Goal: Task Accomplishment & Management: Use online tool/utility

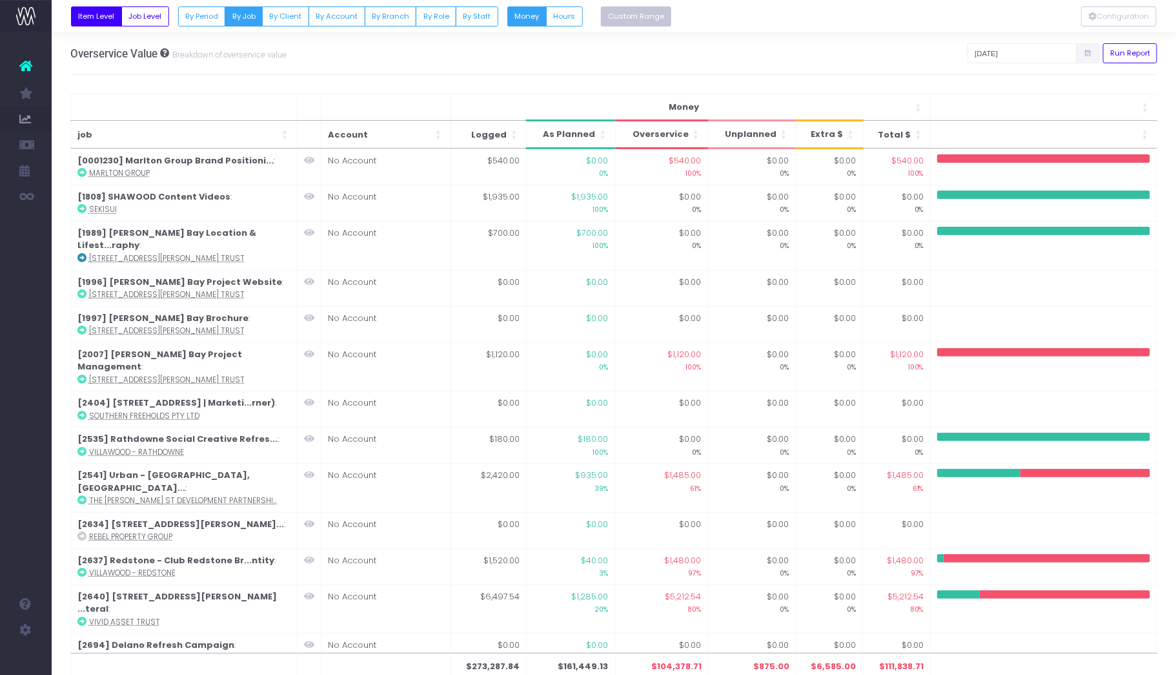
click at [620, 12] on button "Custom Range" at bounding box center [636, 16] width 71 height 20
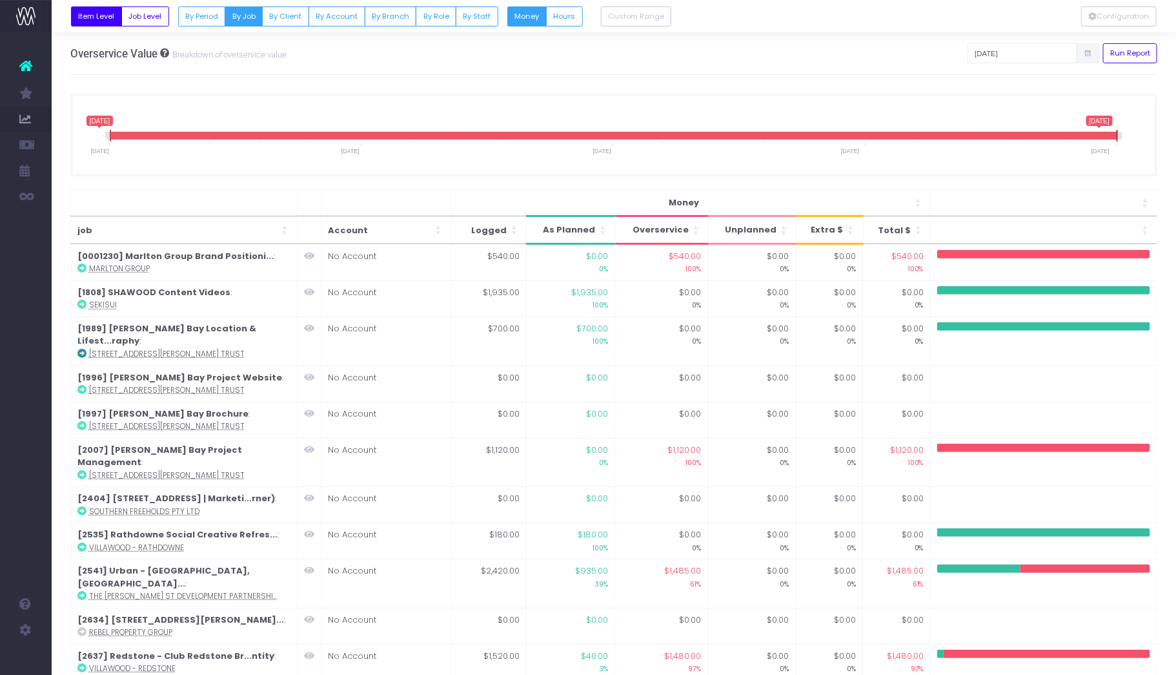
drag, startPoint x: 826, startPoint y: 134, endPoint x: 1133, endPoint y: 136, distance: 307.3
click at [1133, 136] on div "1 August 2025 12 September 2025 1 August 2025 12 September 2025 1 August 2025 —…" at bounding box center [614, 135] width 1088 height 83
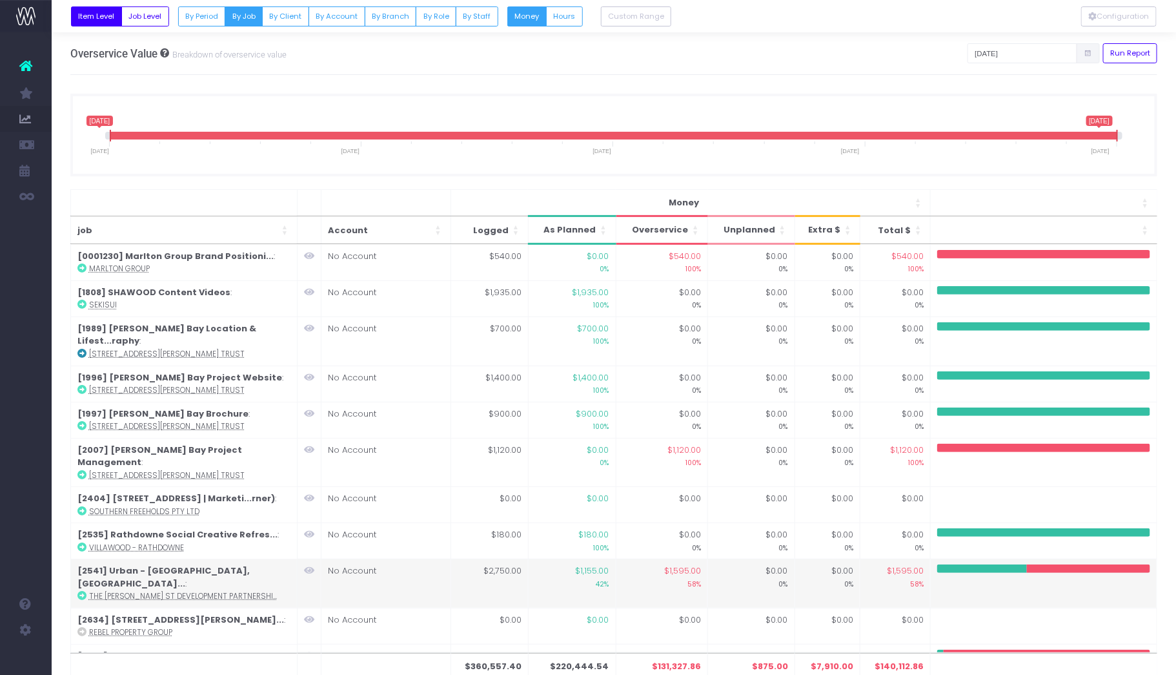
click at [307, 566] on icon at bounding box center [309, 570] width 10 height 9
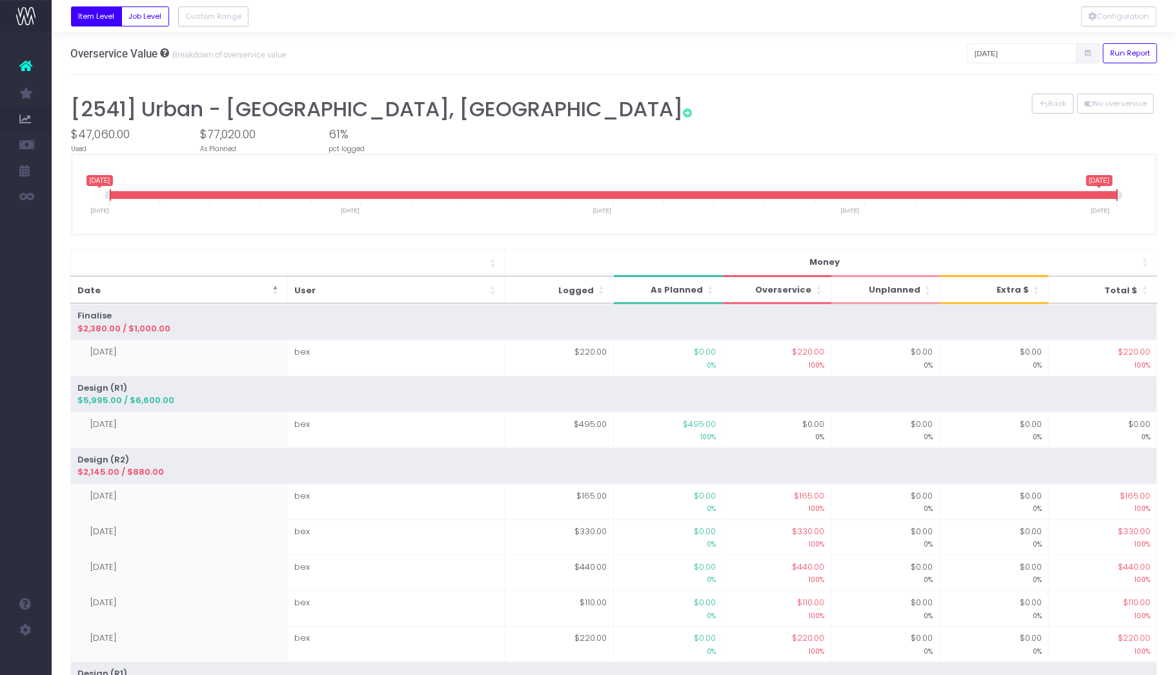
scroll to position [157, 0]
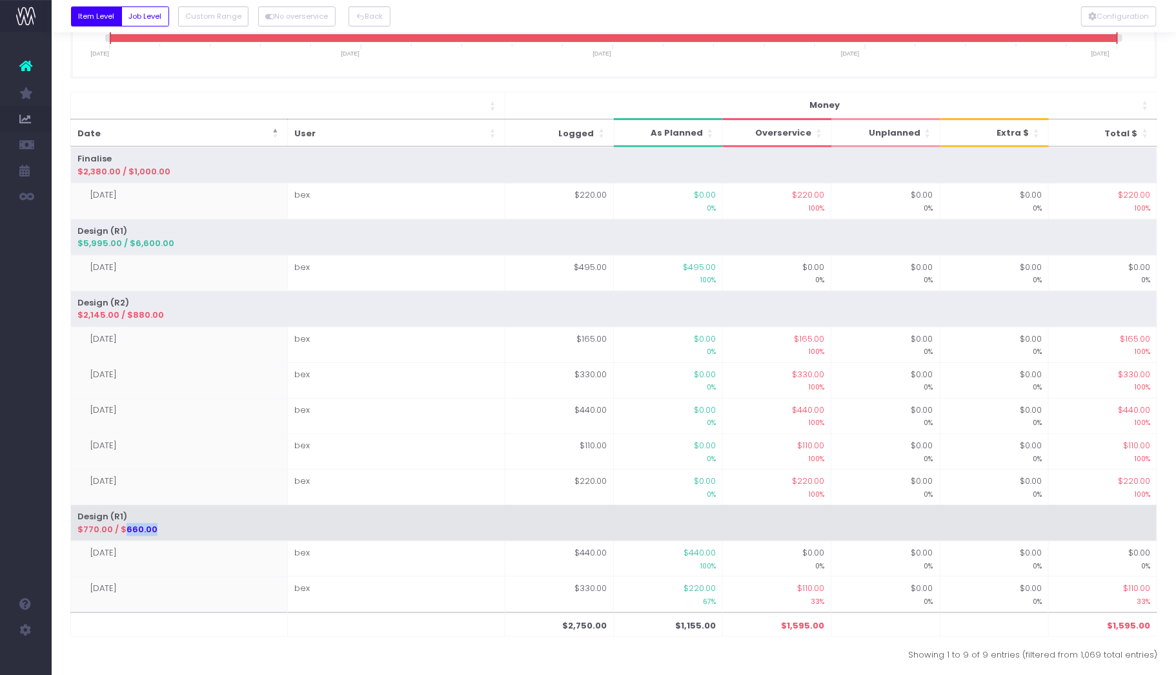
drag, startPoint x: 123, startPoint y: 524, endPoint x: 152, endPoint y: 525, distance: 29.1
click at [152, 525] on div "$770.00 / $660.00" at bounding box center [614, 529] width 1074 height 13
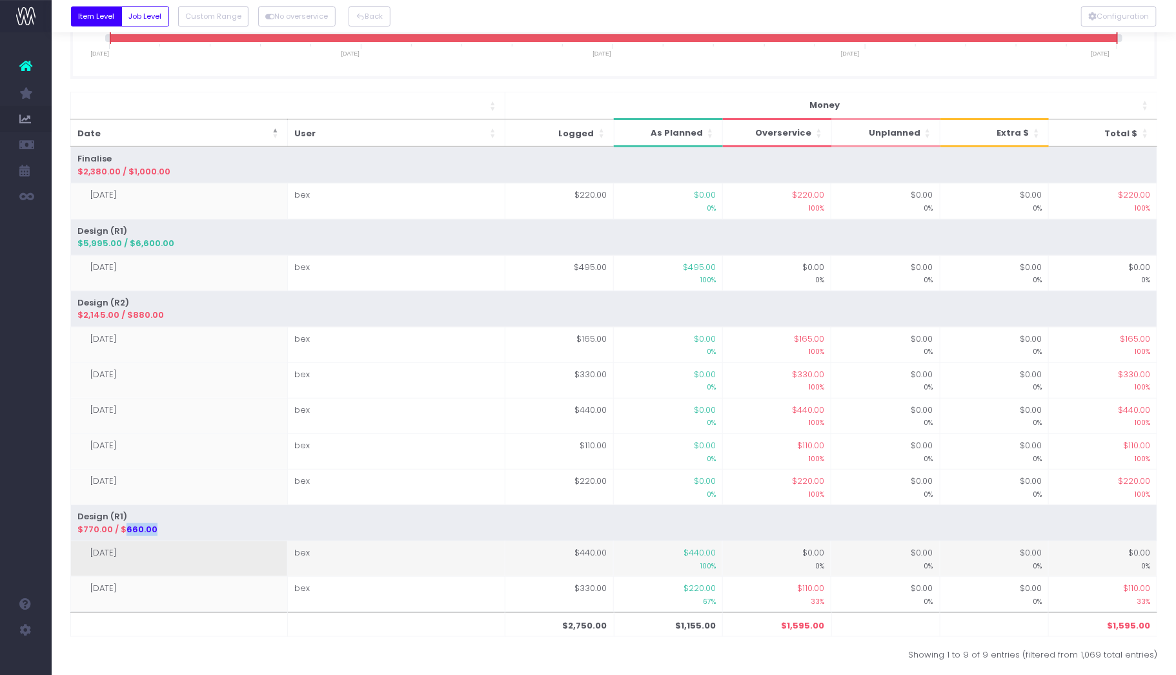
drag, startPoint x: 103, startPoint y: 549, endPoint x: 138, endPoint y: 550, distance: 34.9
click at [138, 550] on td "[DATE]" at bounding box center [179, 559] width 218 height 36
drag, startPoint x: 682, startPoint y: 547, endPoint x: 715, endPoint y: 552, distance: 32.7
click at [715, 552] on span "$440.00" at bounding box center [700, 552] width 32 height 13
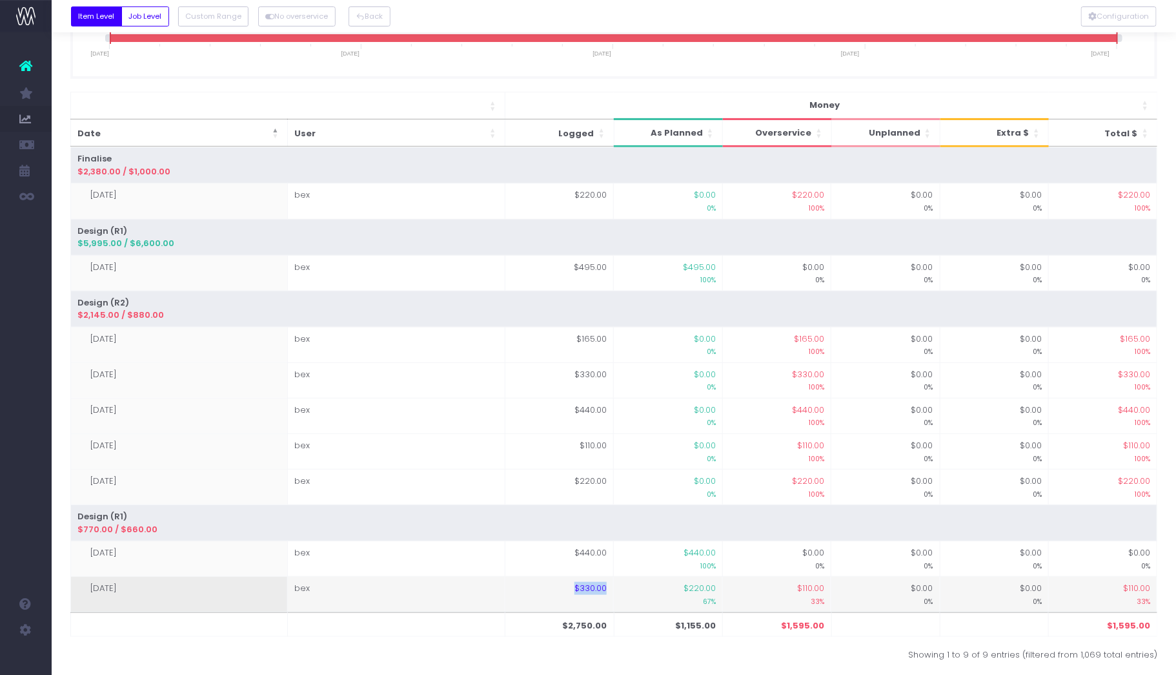
drag, startPoint x: 577, startPoint y: 582, endPoint x: 605, endPoint y: 583, distance: 27.8
click at [605, 583] on td "$330.00" at bounding box center [560, 595] width 108 height 36
drag, startPoint x: 96, startPoint y: 580, endPoint x: 132, endPoint y: 580, distance: 36.8
click at [132, 580] on td "[DATE]" at bounding box center [179, 595] width 218 height 36
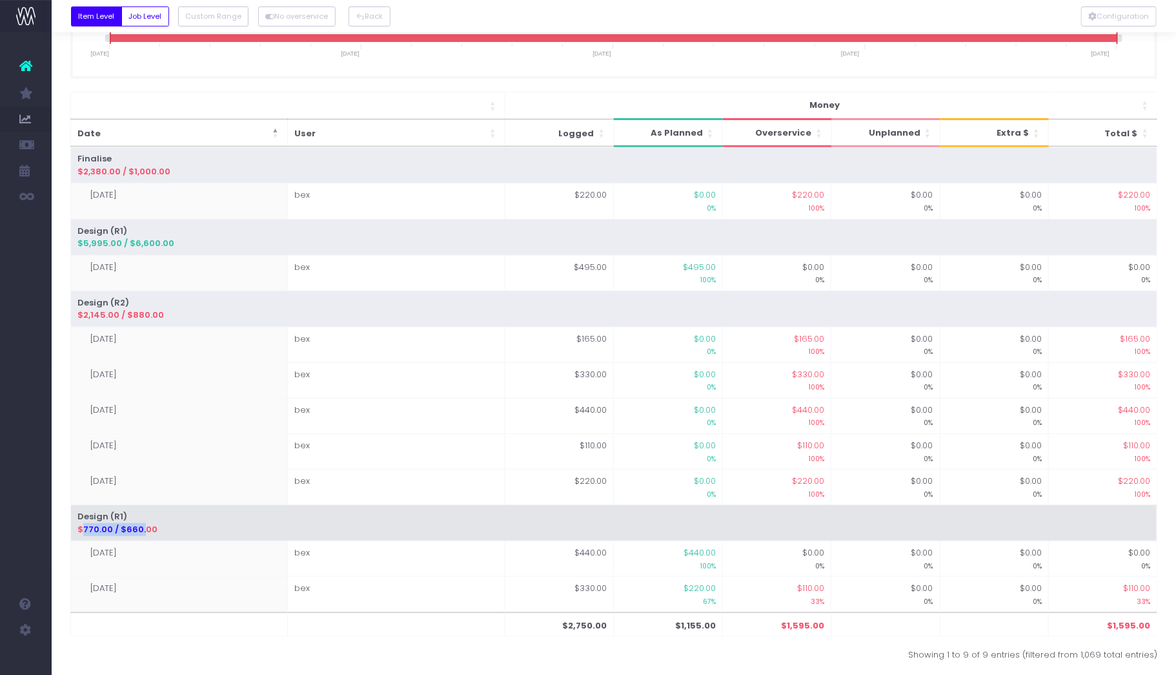
drag, startPoint x: 82, startPoint y: 526, endPoint x: 143, endPoint y: 526, distance: 61.3
click at [143, 526] on div "$770.00 / $660.00" at bounding box center [614, 529] width 1074 height 13
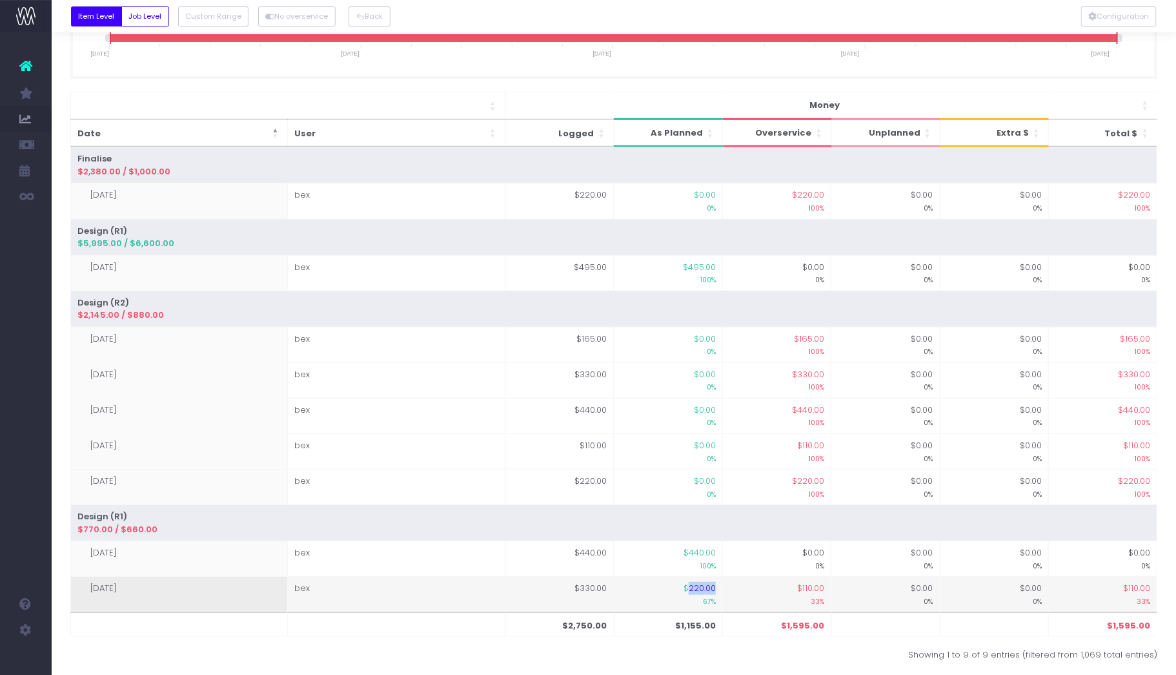
drag, startPoint x: 690, startPoint y: 585, endPoint x: 719, endPoint y: 585, distance: 29.1
click at [719, 585] on td "$220.00 67%" at bounding box center [668, 595] width 108 height 36
drag, startPoint x: 803, startPoint y: 585, endPoint x: 822, endPoint y: 585, distance: 19.4
click at [822, 585] on span "$110.00" at bounding box center [810, 588] width 27 height 13
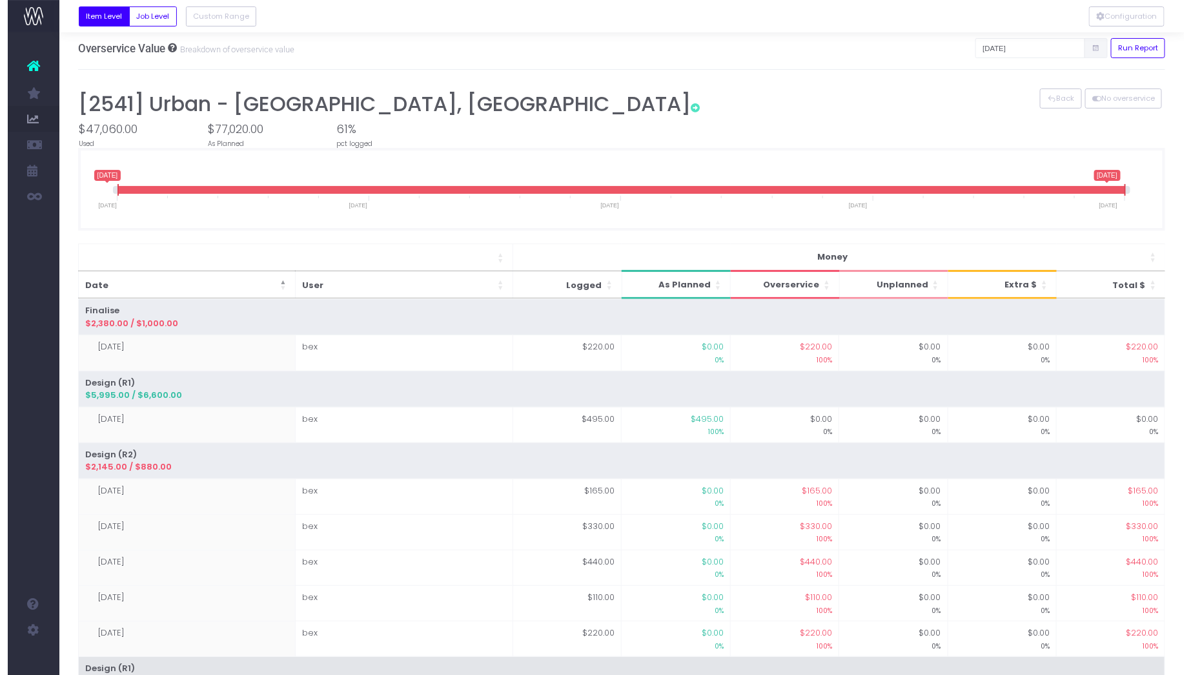
scroll to position [0, 0]
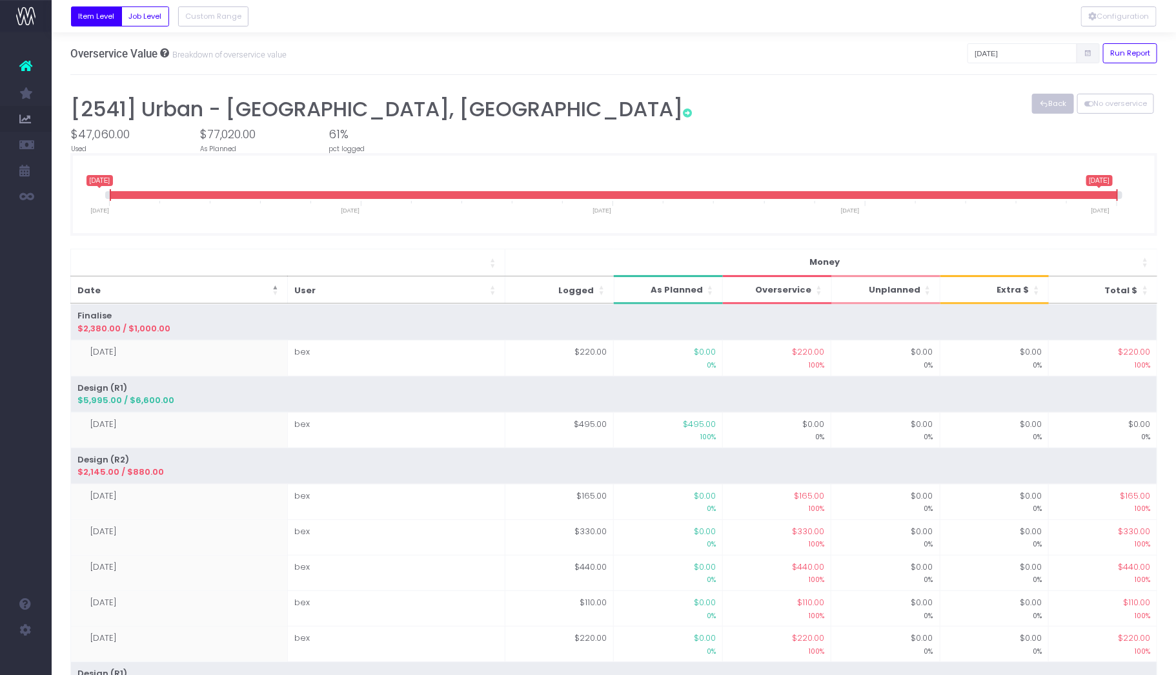
click at [1054, 108] on button "Back" at bounding box center [1053, 104] width 42 height 20
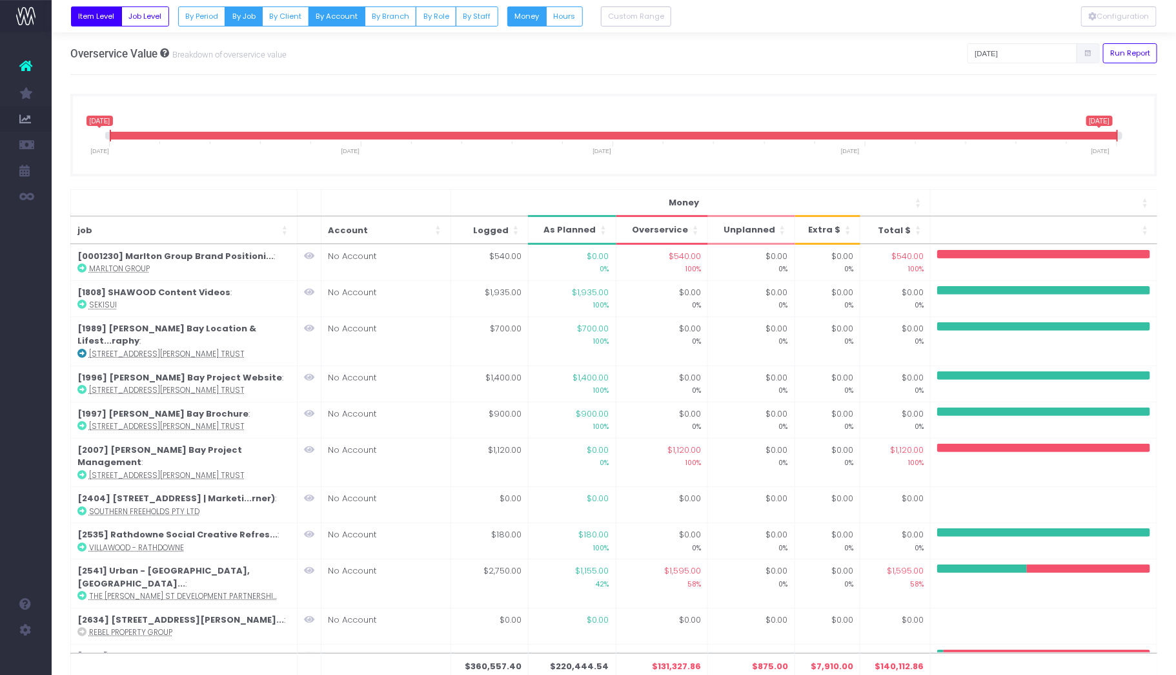
click at [336, 10] on button "By Account" at bounding box center [337, 16] width 57 height 20
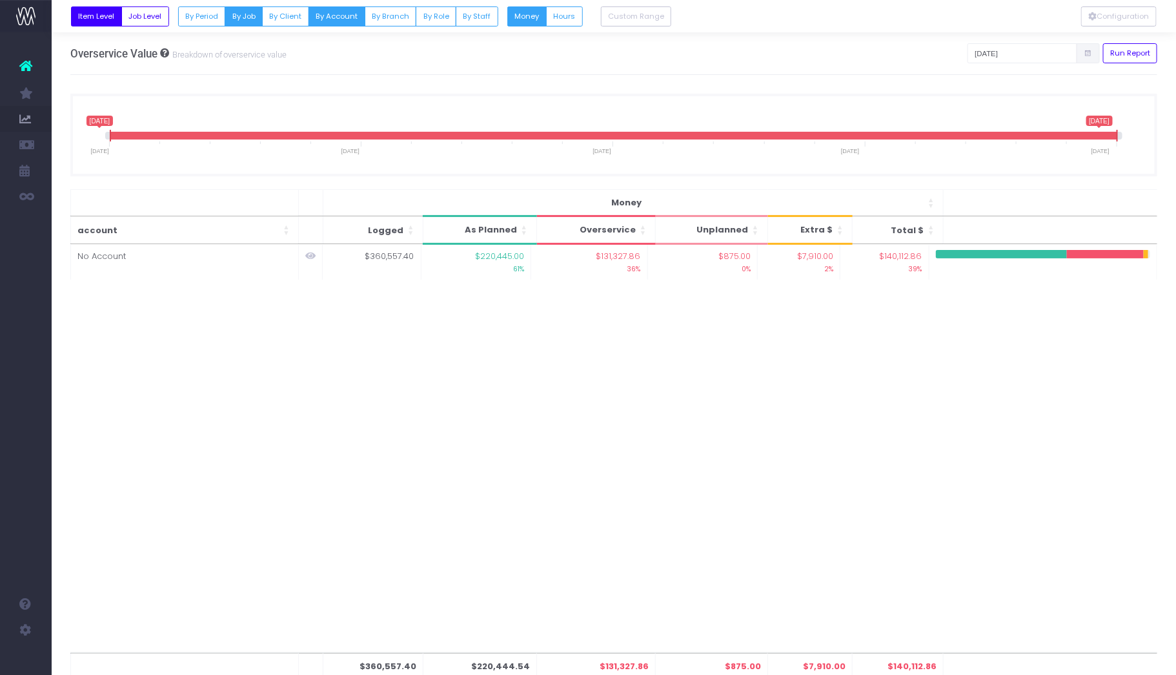
click at [251, 16] on button "By Job" at bounding box center [244, 16] width 38 height 20
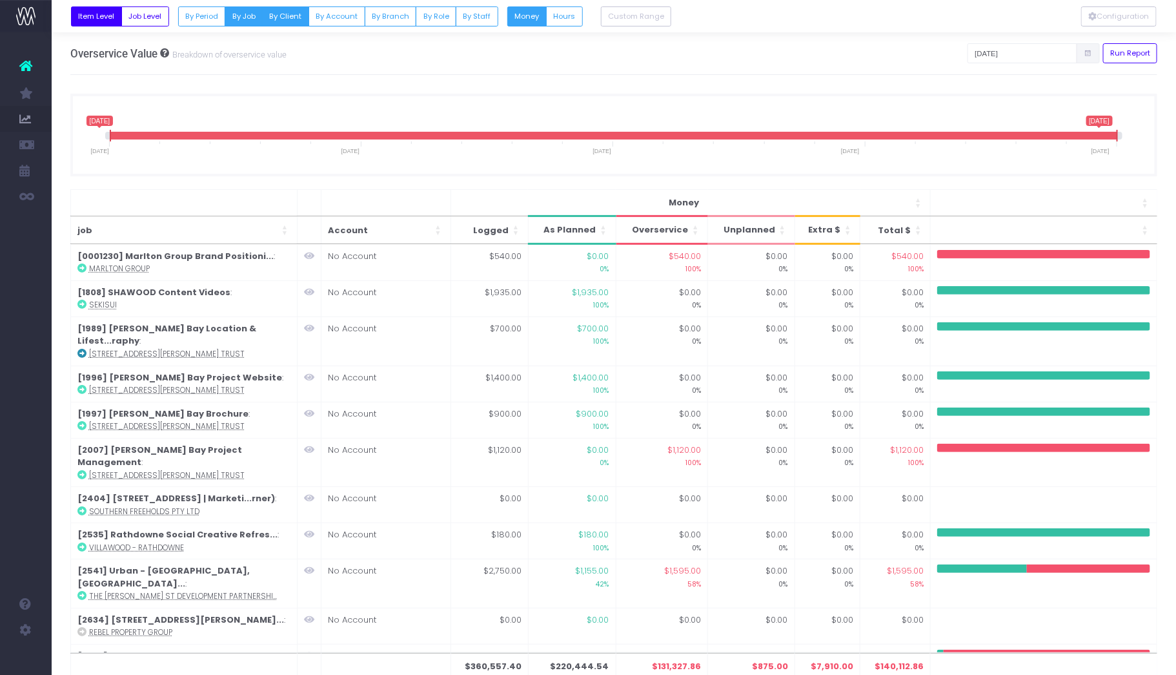
click at [283, 17] on button "By Client" at bounding box center [285, 16] width 47 height 20
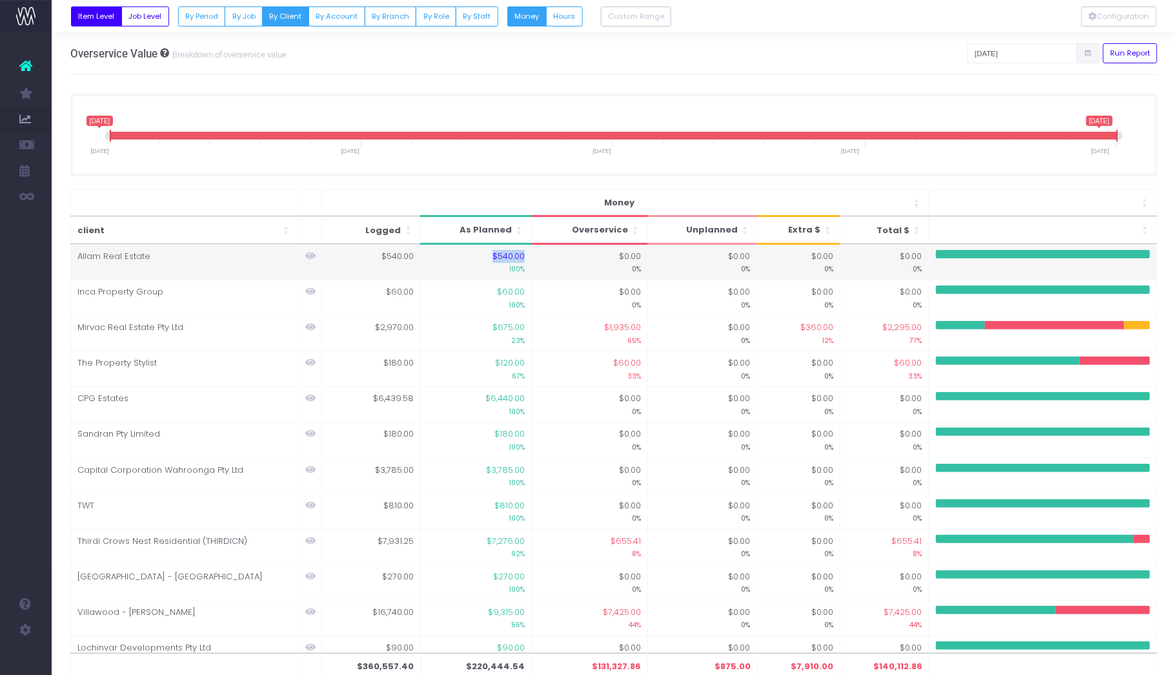
drag, startPoint x: 485, startPoint y: 252, endPoint x: 520, endPoint y: 256, distance: 35.2
click at [520, 256] on td "$540.00 100%" at bounding box center [476, 263] width 110 height 36
click at [942, 46] on div "Configuration Overservice Value Breakdown of overservice value 01-08-2025 Run R…" at bounding box center [614, 53] width 1088 height 43
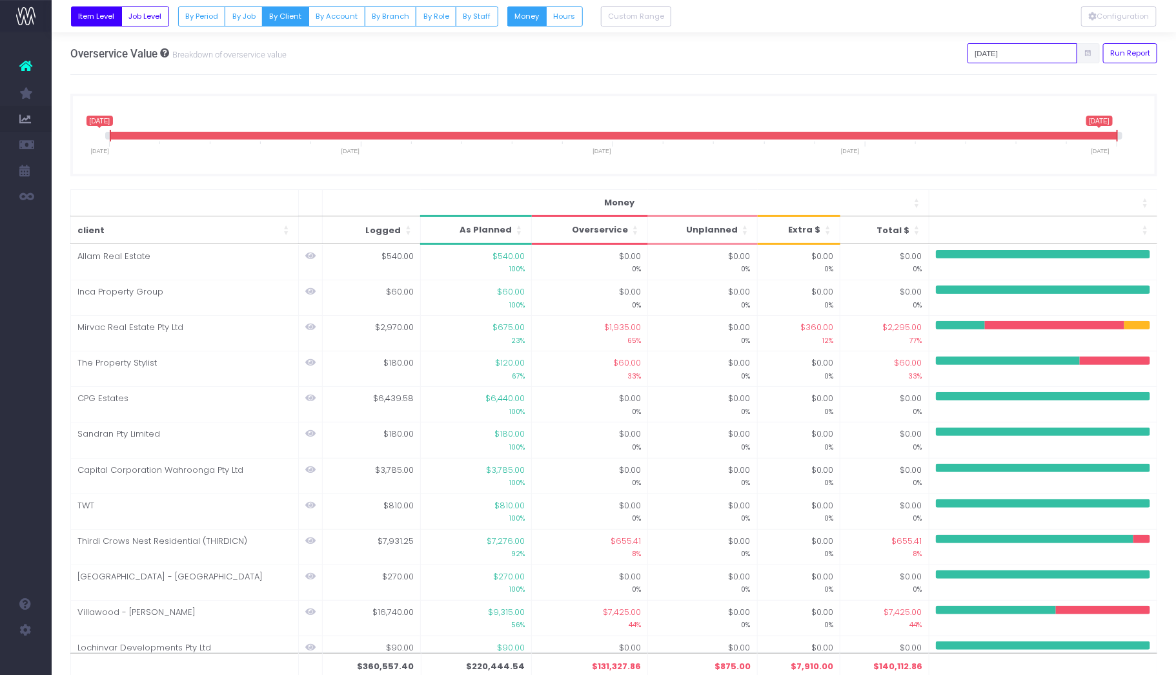
click at [1043, 55] on input "[DATE]" at bounding box center [1023, 53] width 110 height 20
click at [999, 83] on th "«" at bounding box center [1001, 79] width 23 height 19
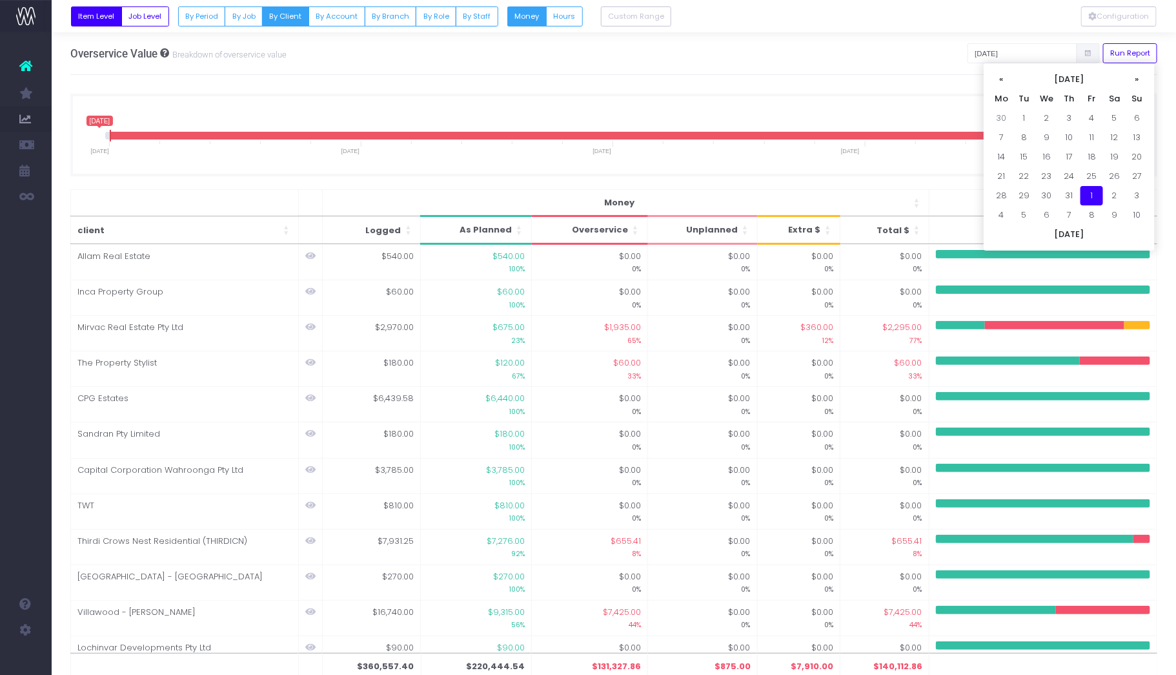
click at [999, 83] on th "«" at bounding box center [1001, 79] width 23 height 19
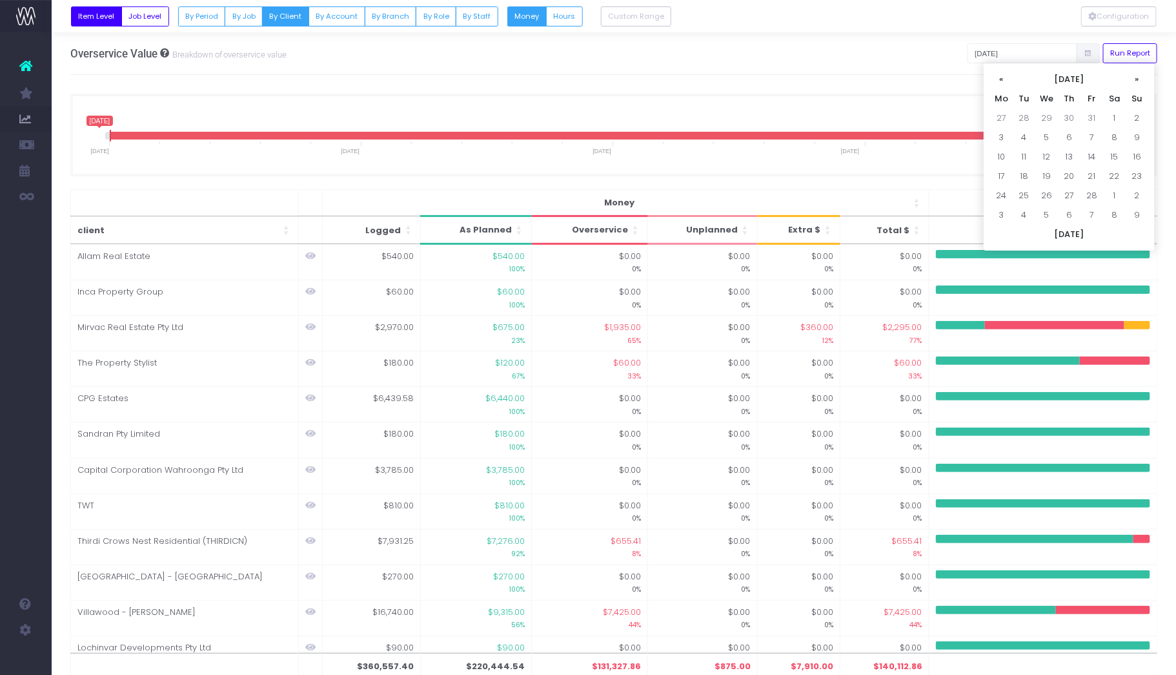
click at [999, 83] on th "«" at bounding box center [1001, 79] width 23 height 19
click at [1048, 117] on td "1" at bounding box center [1047, 117] width 23 height 19
type input "01-01-2025"
click at [1127, 52] on button "Run Report" at bounding box center [1130, 53] width 55 height 20
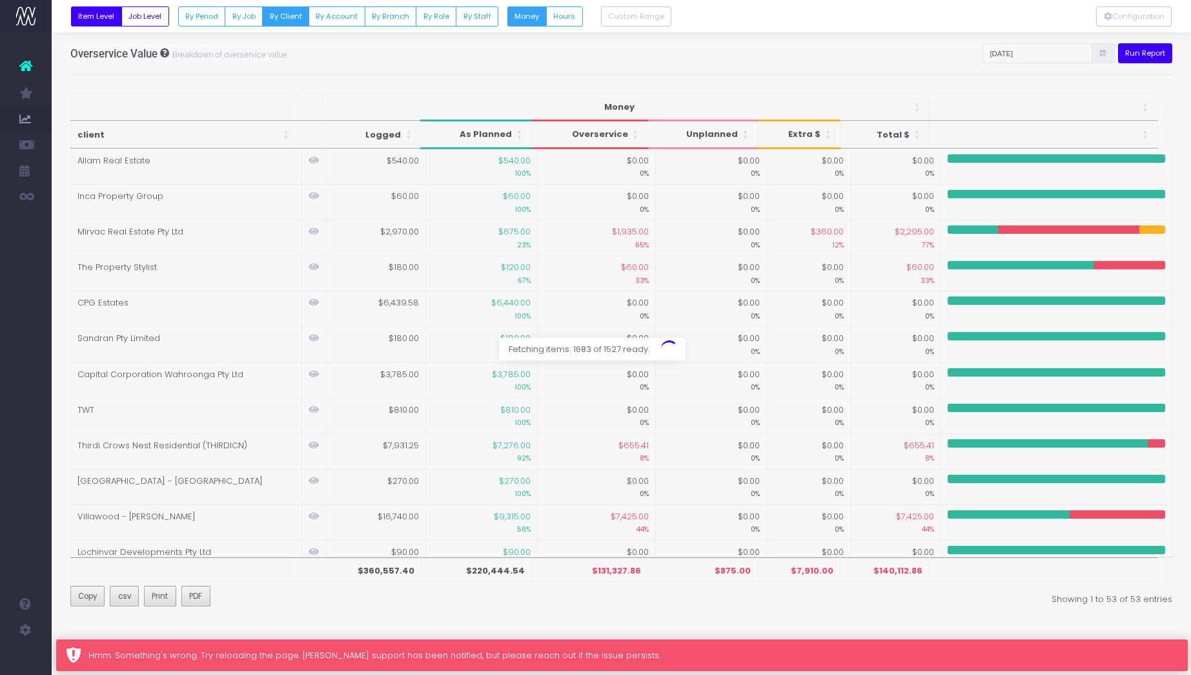
click at [535, 655] on div "Hmm. Something's wrong. Try reloading the page. wayahead support has been notif…" at bounding box center [633, 655] width 1090 height 13
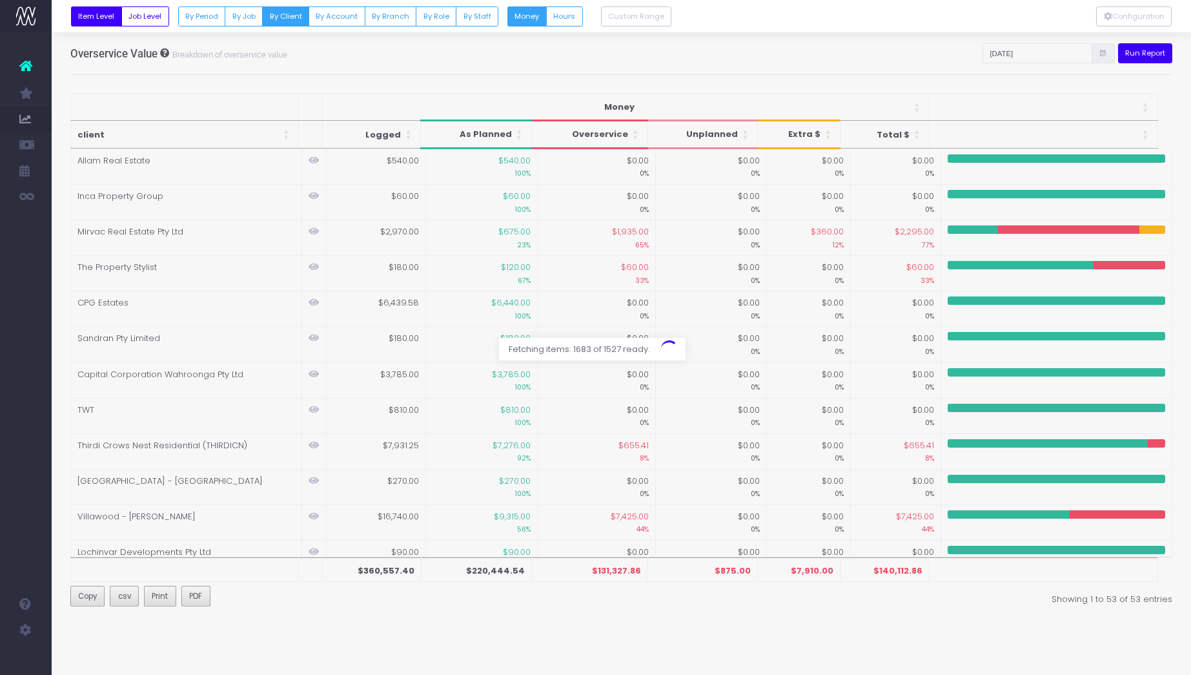
click at [732, 58] on div at bounding box center [595, 337] width 1191 height 675
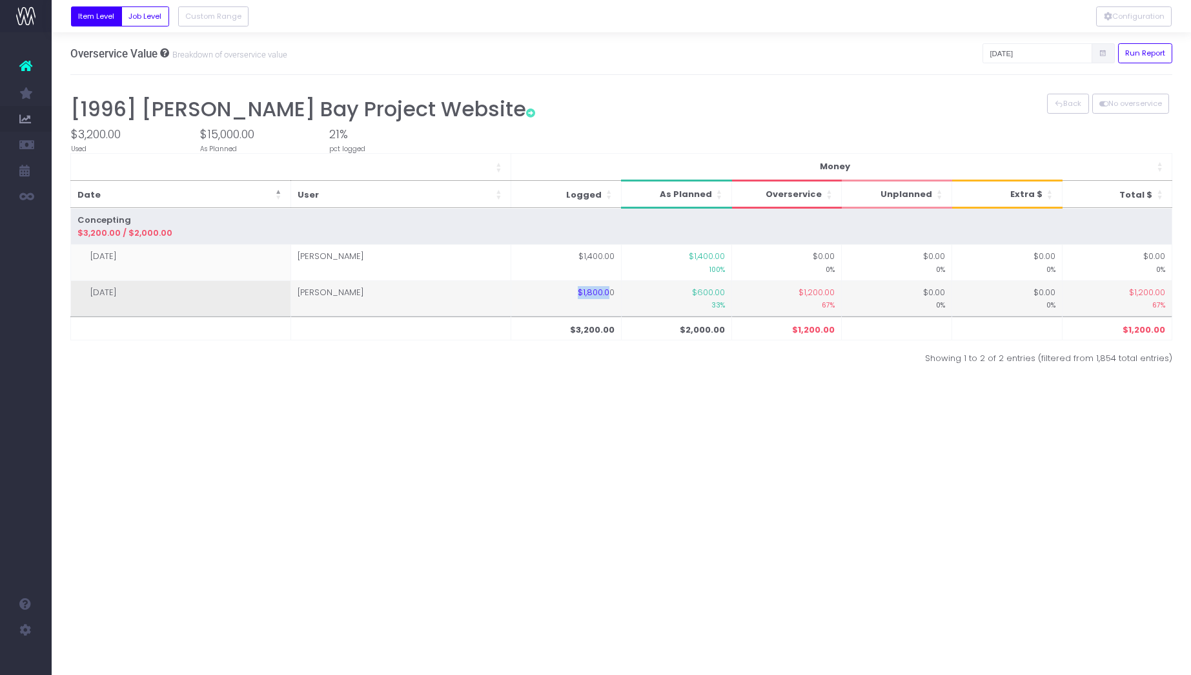
drag, startPoint x: 578, startPoint y: 292, endPoint x: 610, endPoint y: 292, distance: 32.3
click at [610, 292] on td "$1,800.00" at bounding box center [566, 298] width 110 height 36
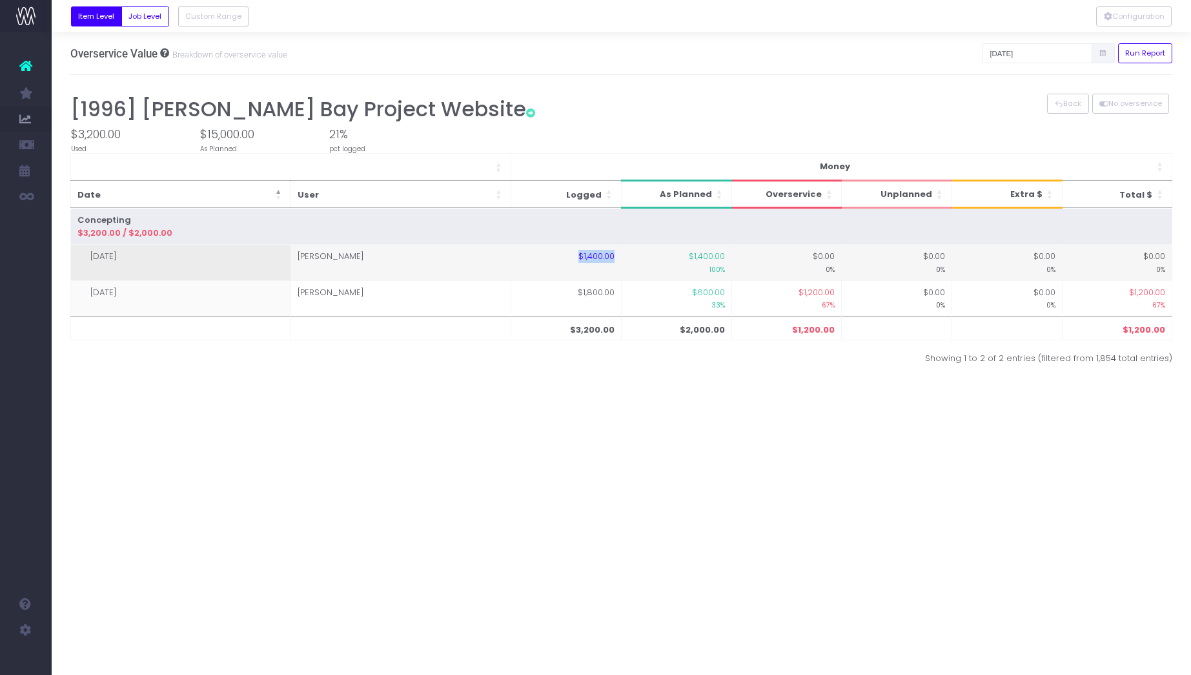
drag, startPoint x: 584, startPoint y: 252, endPoint x: 624, endPoint y: 252, distance: 40.7
click at [624, 252] on tr "[DATE] [PERSON_NAME] $1,400.00 $1,400.00 100% $0.00 0% $0.00 0% $0.00 0% $0.00 …" at bounding box center [621, 263] width 1102 height 36
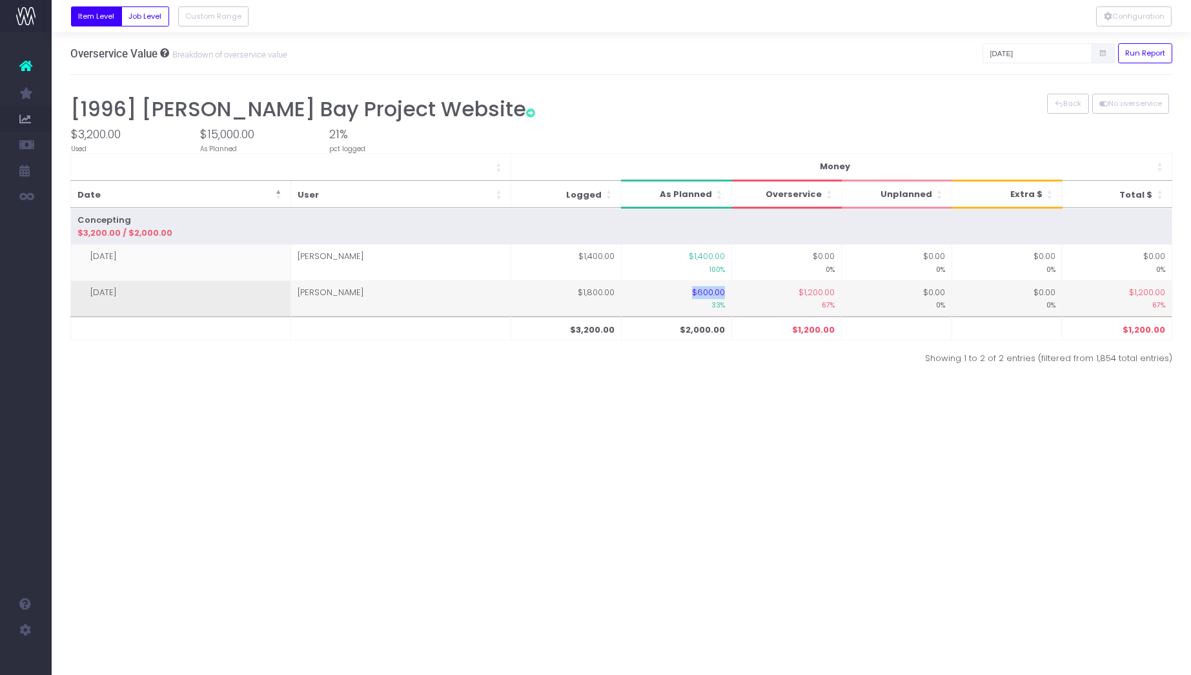
drag, startPoint x: 699, startPoint y: 291, endPoint x: 725, endPoint y: 291, distance: 25.8
click at [725, 291] on td "$600.00 33%" at bounding box center [676, 298] width 110 height 36
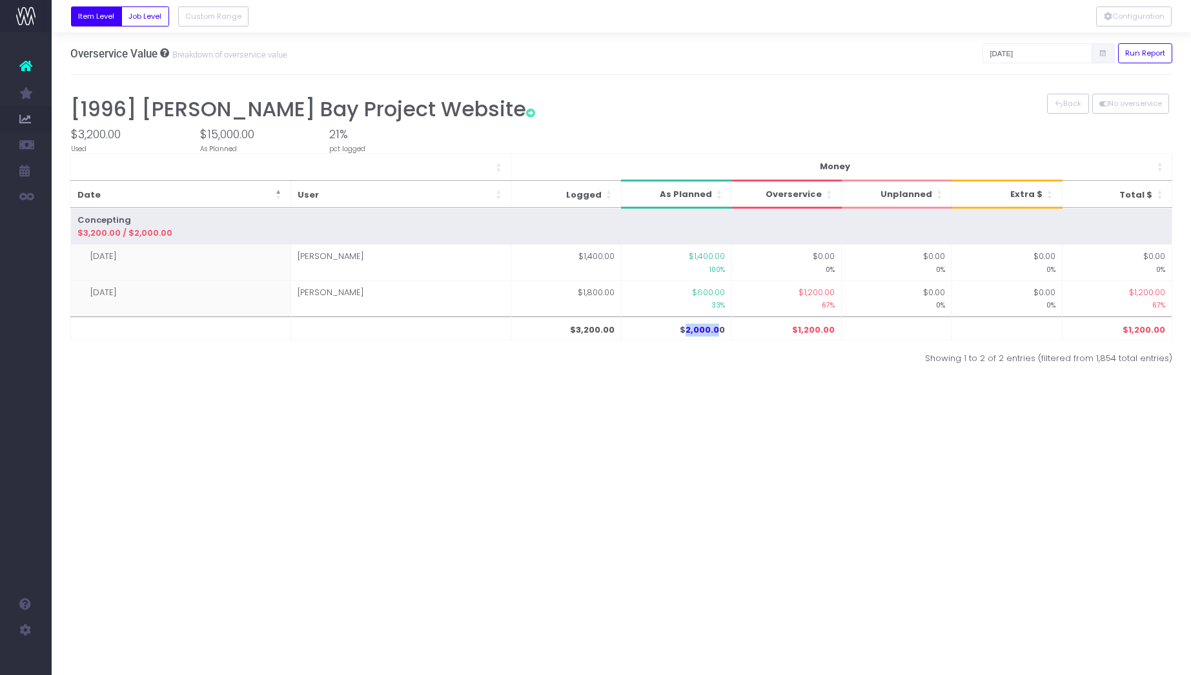
drag, startPoint x: 688, startPoint y: 334, endPoint x: 721, endPoint y: 328, distance: 33.4
click at [721, 328] on th "$2,000.00" at bounding box center [676, 328] width 110 height 24
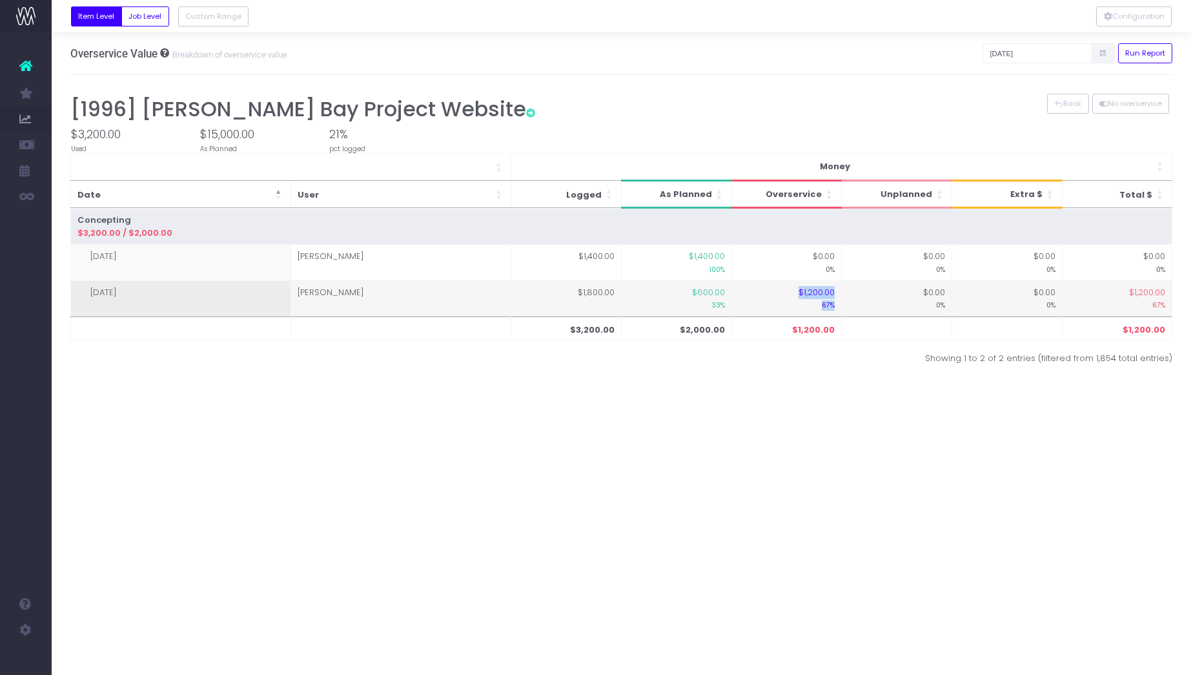
drag, startPoint x: 796, startPoint y: 291, endPoint x: 849, endPoint y: 292, distance: 53.0
click at [849, 292] on tr "[DATE] [PERSON_NAME] $1,800.00 $600.00 33% $1,200.00 67% $0.00 0% $0.00 0% $1,2…" at bounding box center [621, 298] width 1102 height 36
drag, startPoint x: 109, startPoint y: 293, endPoint x: 141, endPoint y: 292, distance: 32.3
click at [141, 292] on td "[DATE]" at bounding box center [180, 298] width 220 height 36
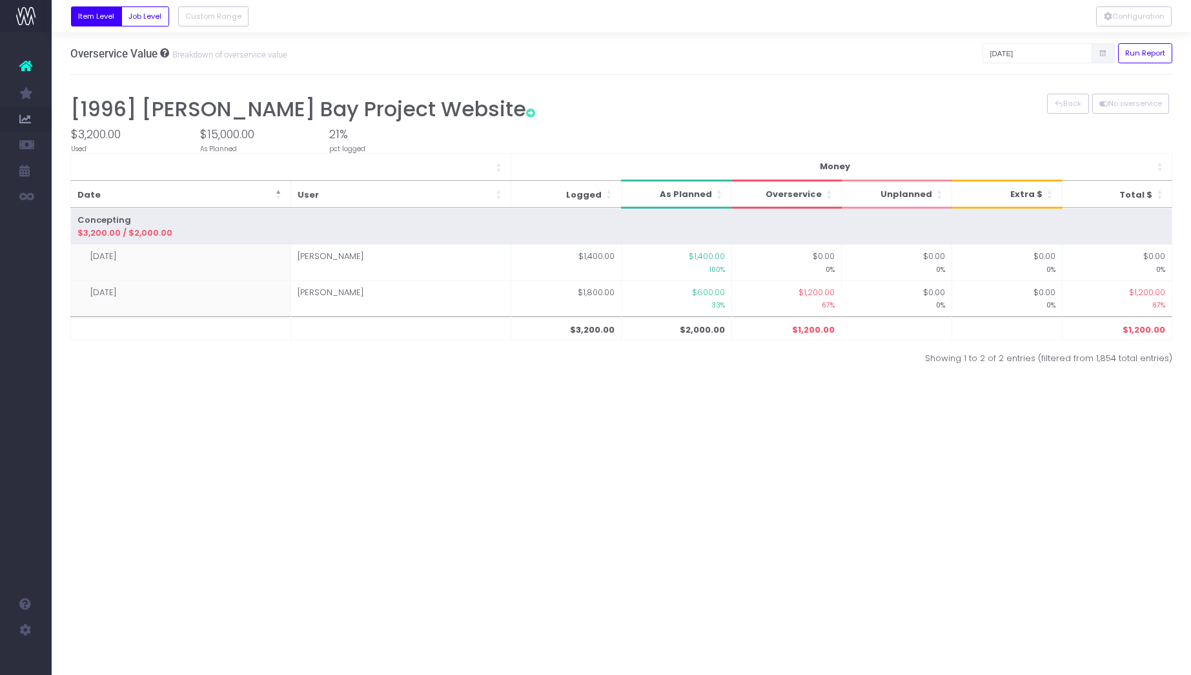
click at [278, 394] on div "Configuration Overservice Value Breakdown of overservice value [DATE] Run Repor…" at bounding box center [622, 353] width 1140 height 642
click at [392, 83] on div "Item Level Job Level By Period By Job By Client By Account By Branch By Role By…" at bounding box center [621, 229] width 1103 height 308
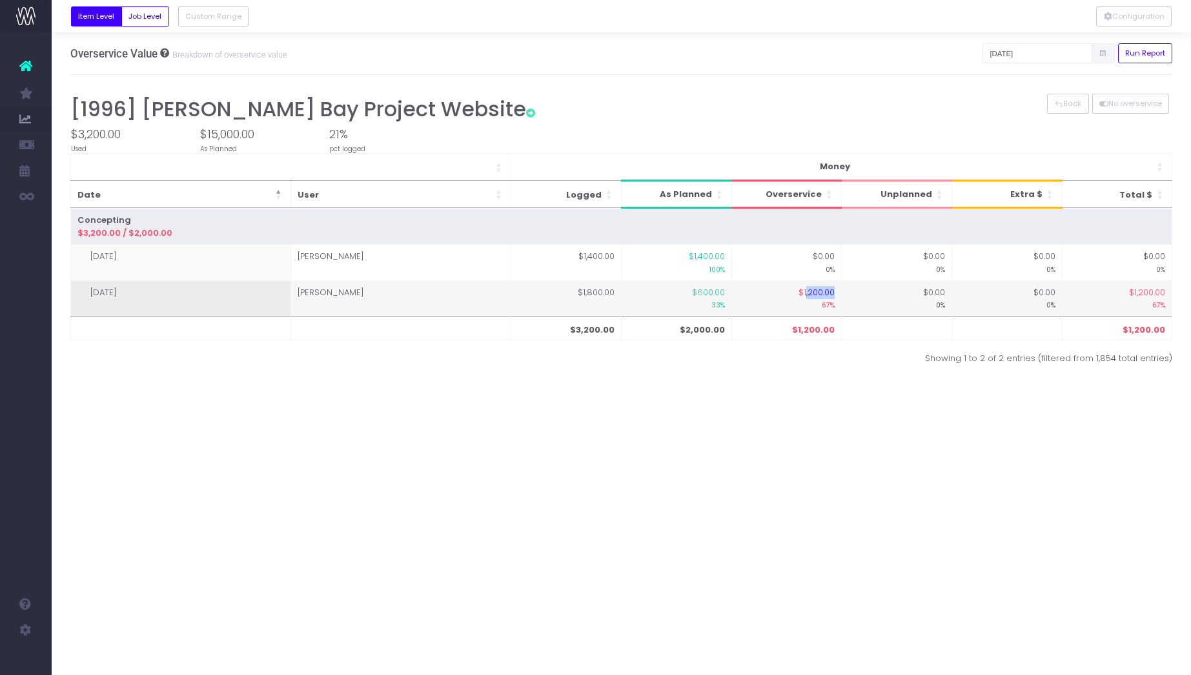
drag, startPoint x: 808, startPoint y: 291, endPoint x: 837, endPoint y: 291, distance: 29.7
click at [837, 291] on td "$1,200.00 67%" at bounding box center [786, 298] width 110 height 36
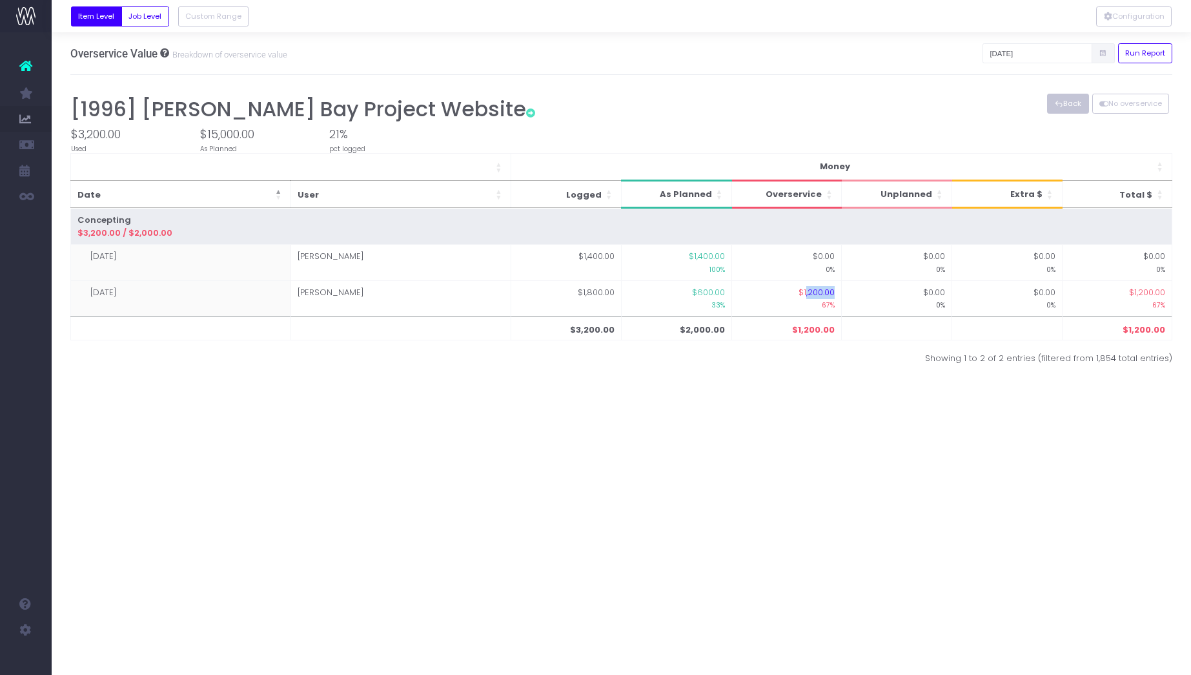
click at [1063, 99] on button "Back" at bounding box center [1068, 104] width 42 height 20
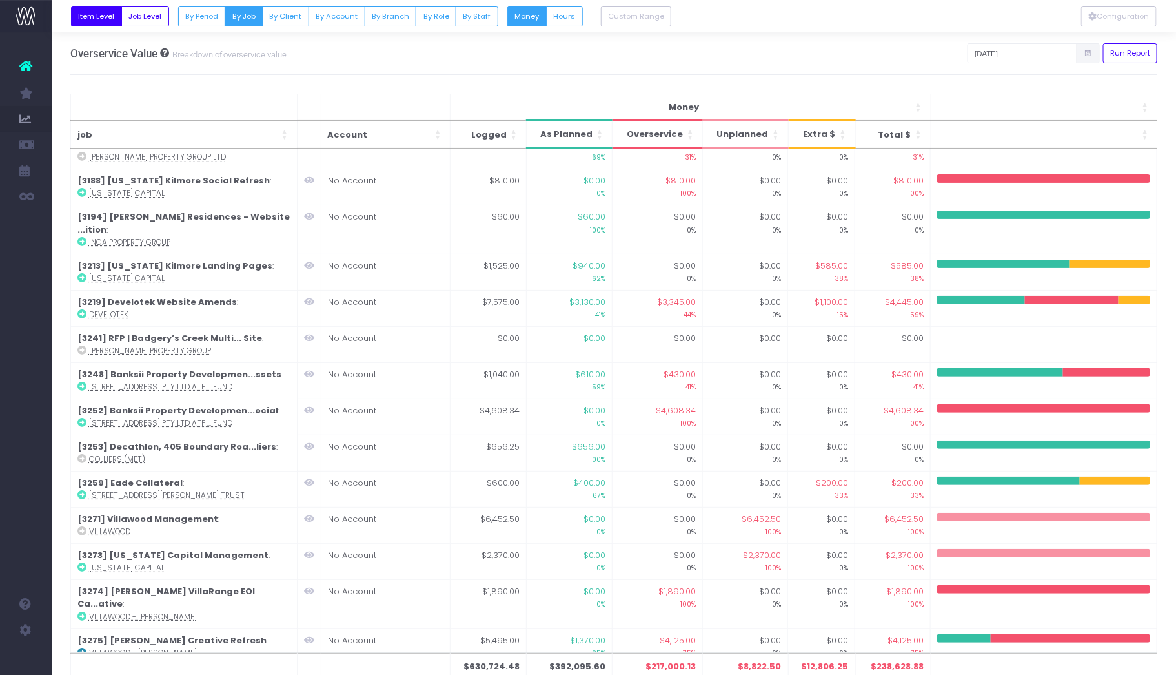
scroll to position [2103, 0]
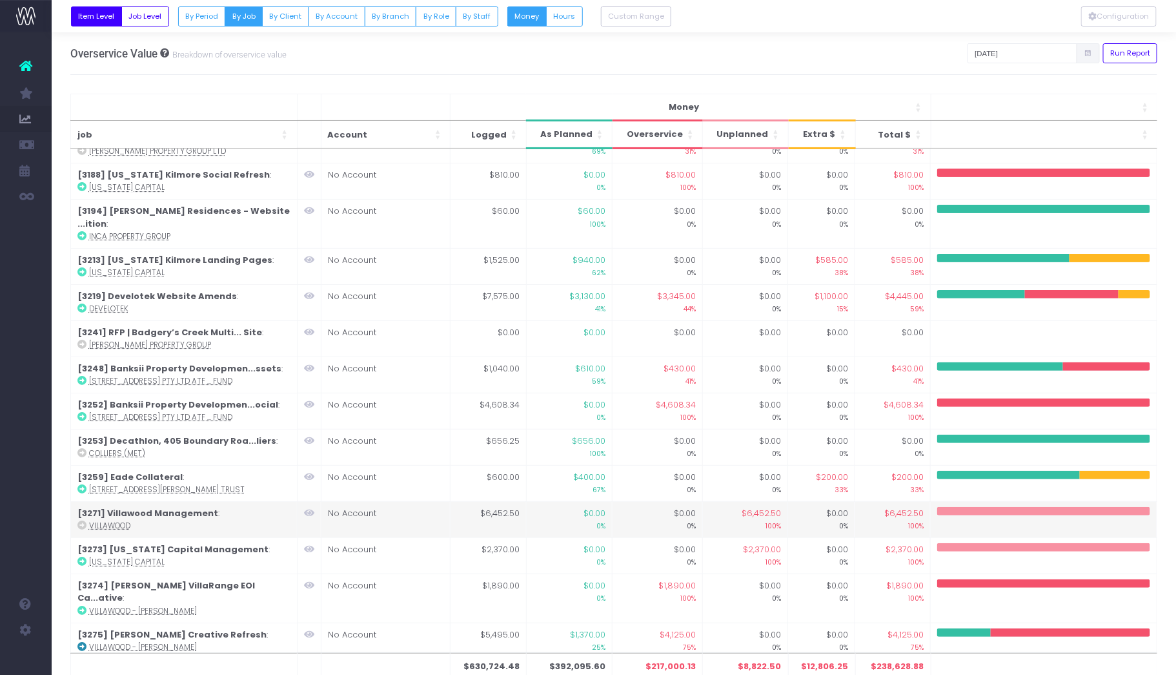
click at [306, 508] on icon at bounding box center [309, 512] width 10 height 9
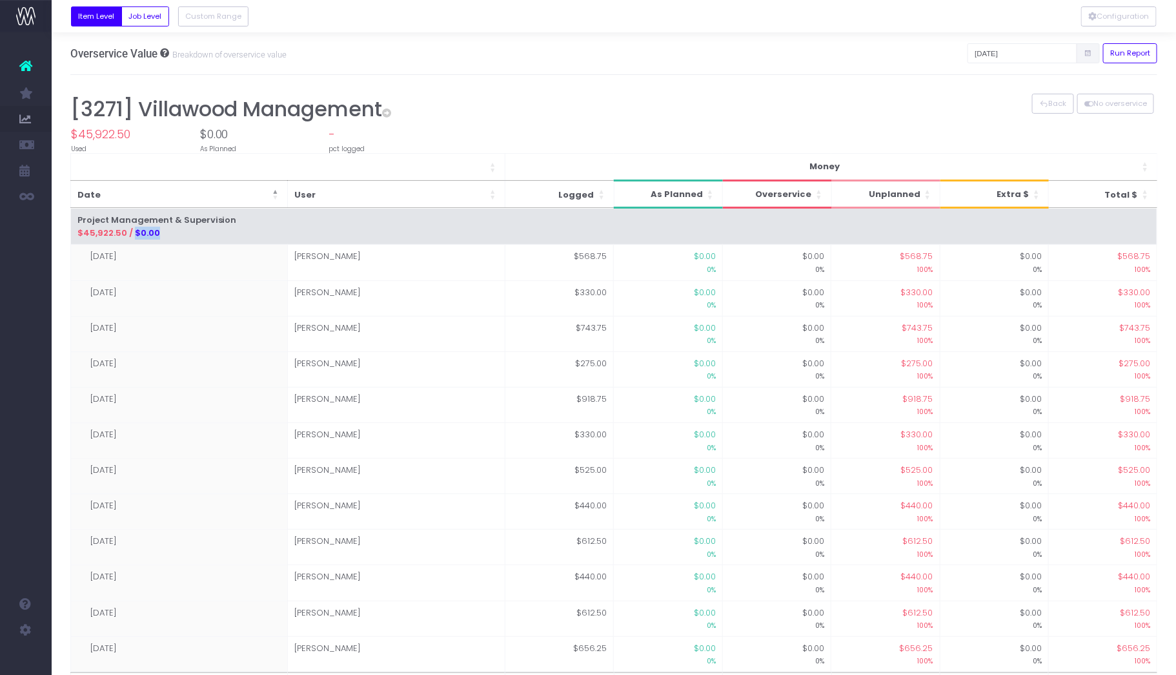
drag, startPoint x: 134, startPoint y: 230, endPoint x: 161, endPoint y: 230, distance: 27.1
click at [161, 230] on div "$45,922.50 / $0.00" at bounding box center [614, 233] width 1074 height 13
drag, startPoint x: 110, startPoint y: 230, endPoint x: 77, endPoint y: 230, distance: 32.9
click at [77, 230] on div "$45,922.50 / $0.00" at bounding box center [614, 233] width 1074 height 13
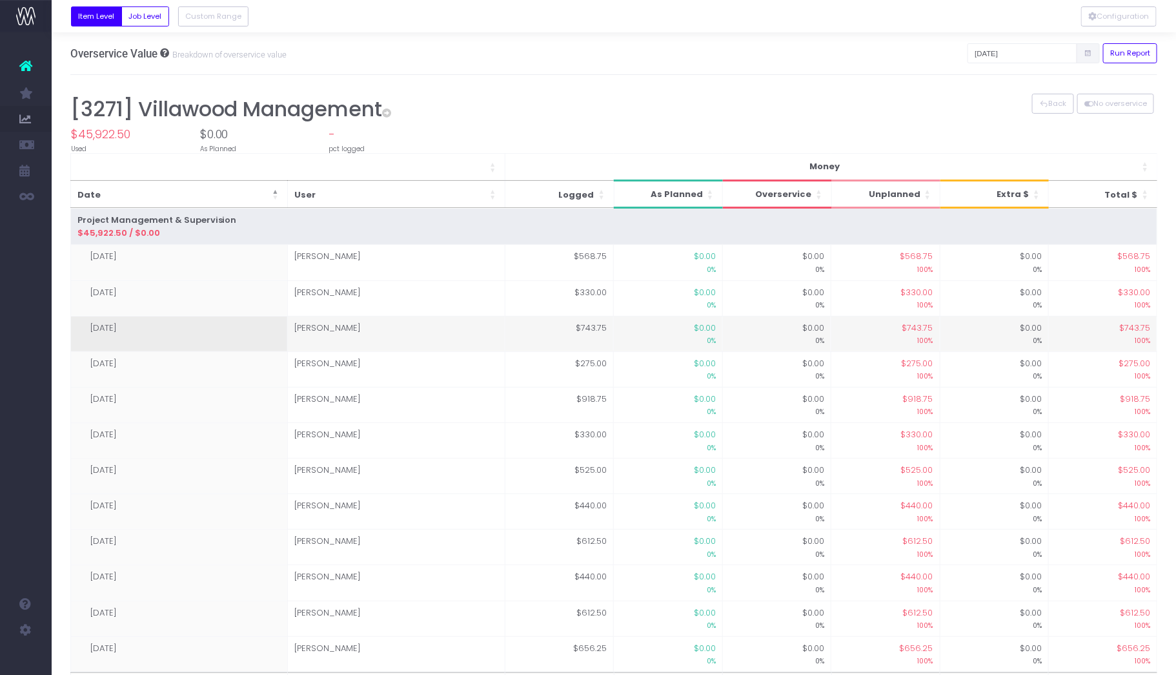
click at [239, 332] on td "[DATE]" at bounding box center [179, 334] width 218 height 36
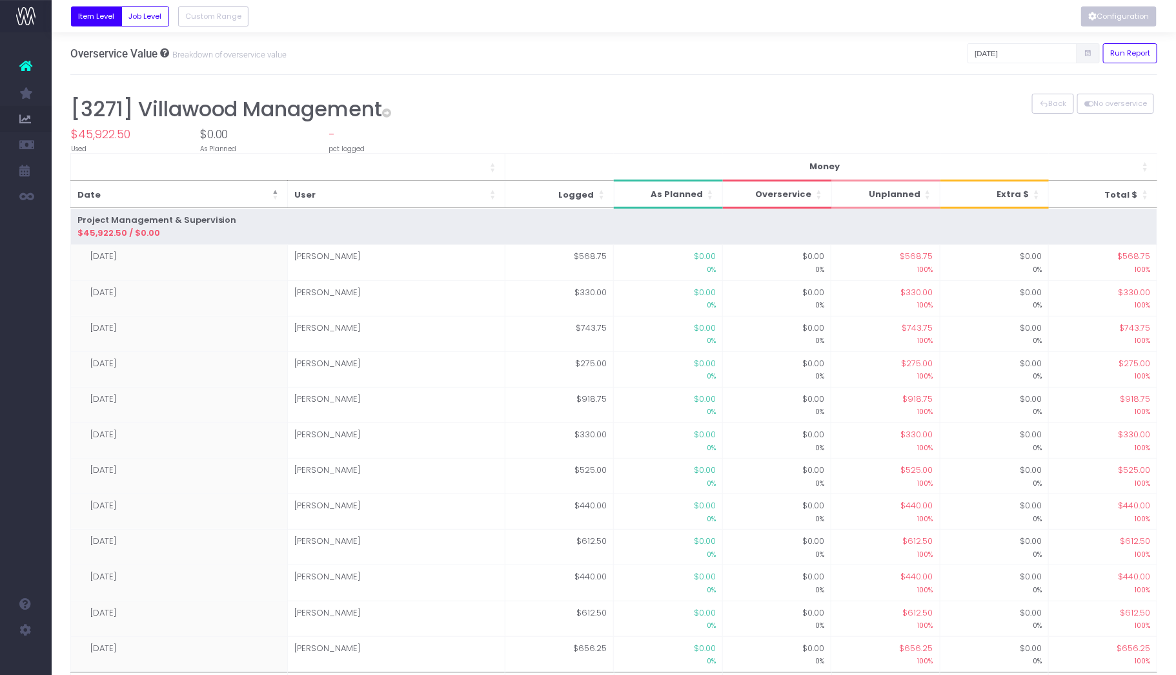
click at [1126, 8] on button "Configuration" at bounding box center [1119, 16] width 76 height 20
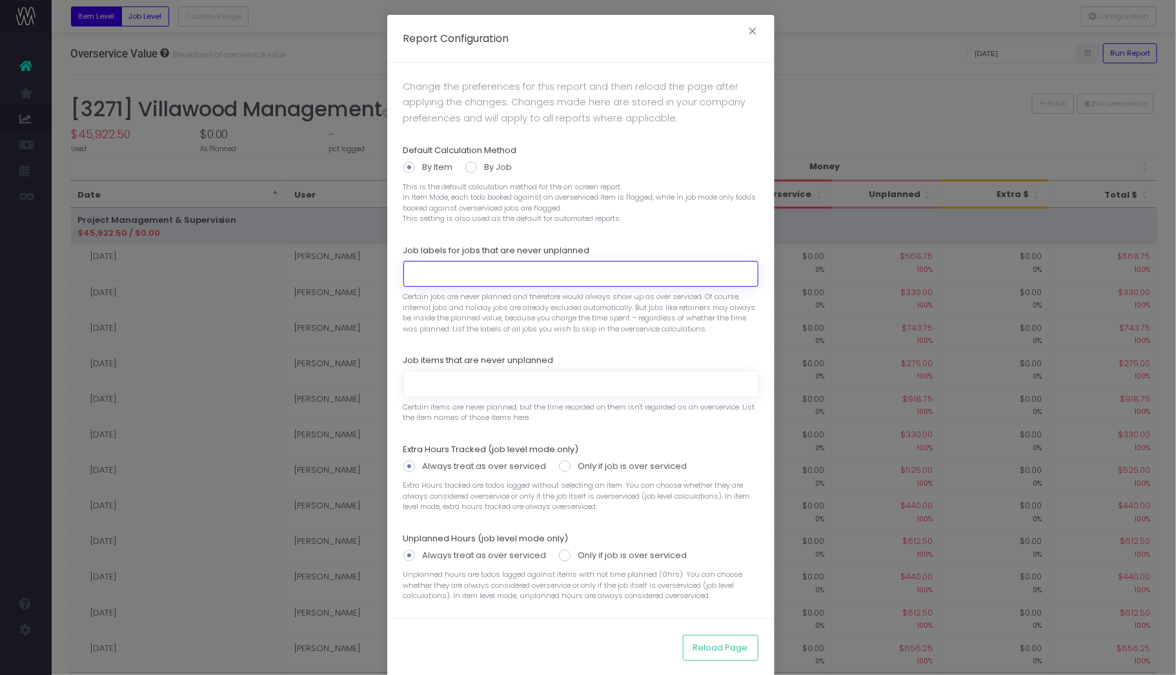
click at [471, 272] on input at bounding box center [581, 274] width 355 height 26
type input "[MEDICAL_DATA]"
click at [309, 84] on div "Report Configuration × Change the preferences for this report and then reload t…" at bounding box center [588, 337] width 1176 height 675
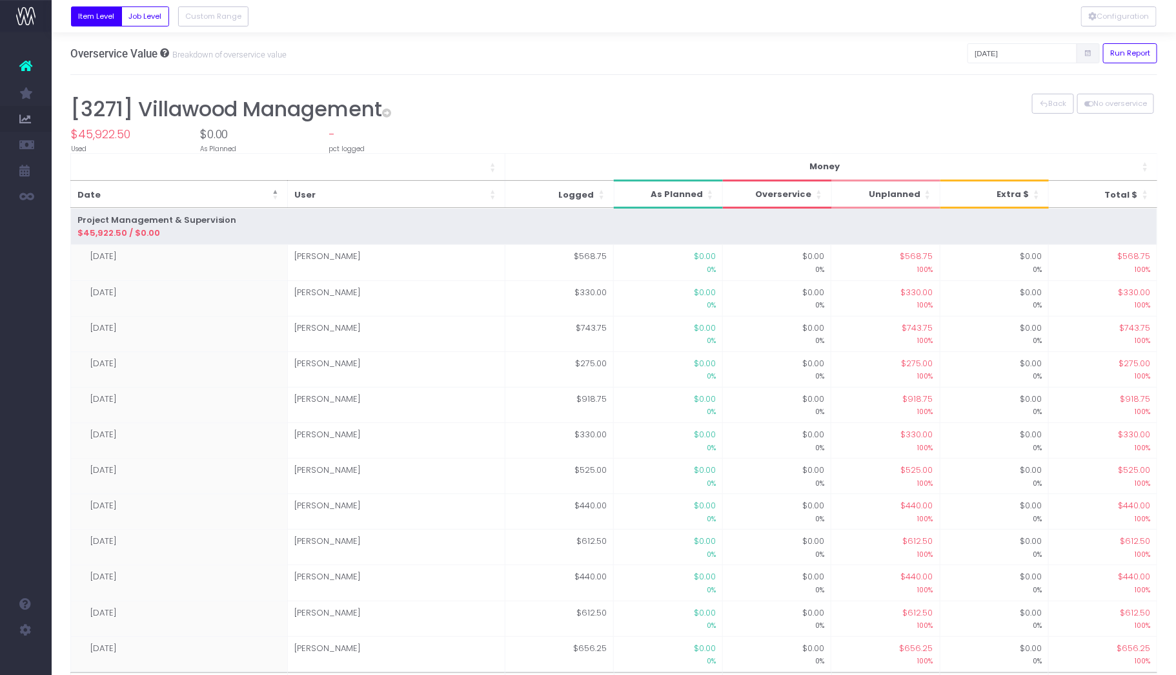
click at [262, 70] on div "Overservice Value Breakdown of overservice value" at bounding box center [178, 53] width 217 height 42
click at [392, 113] on icon at bounding box center [387, 112] width 9 height 9
click at [109, 107] on div "[3271] Villawood Management" at bounding box center [614, 109] width 1088 height 31
copy div "3271"
